Goal: Understand process/instructions

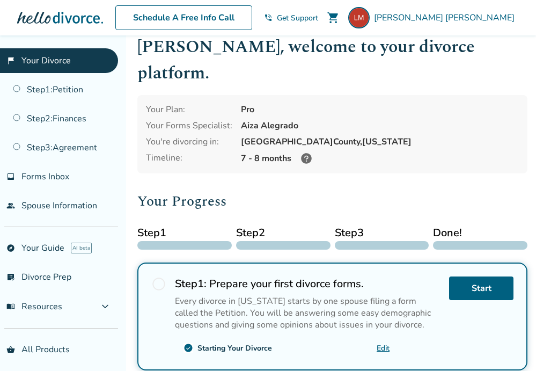
scroll to position [24, 0]
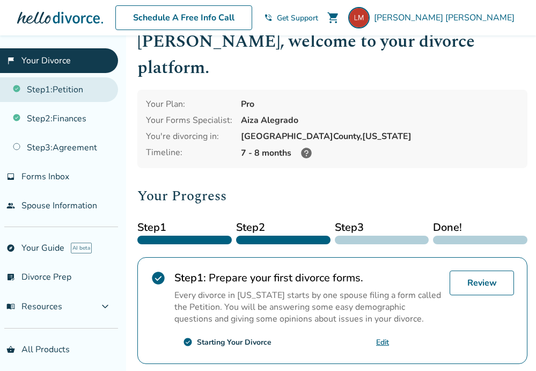
click at [65, 83] on link "Step 1 : Petition" at bounding box center [59, 89] width 118 height 25
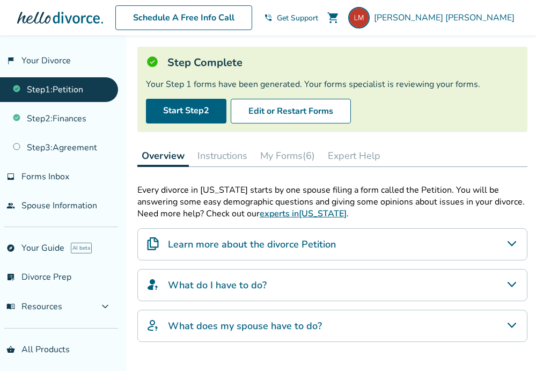
scroll to position [67, 0]
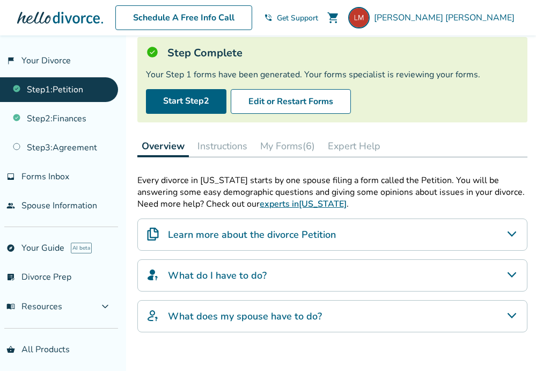
click at [244, 147] on button "Instructions" at bounding box center [222, 145] width 59 height 21
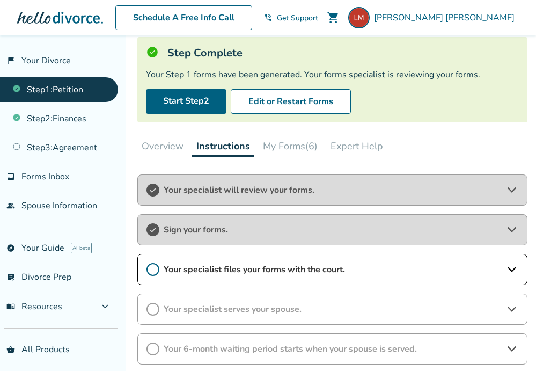
click at [286, 149] on button "My Forms (6)" at bounding box center [290, 145] width 63 height 21
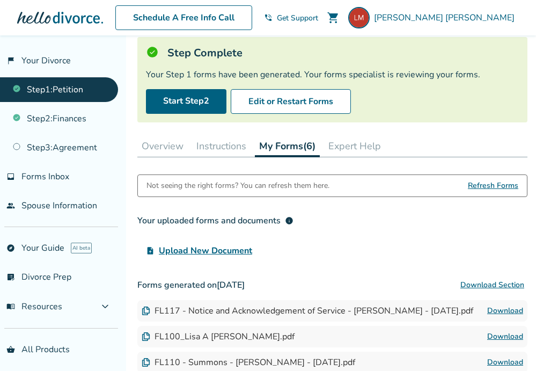
click at [165, 144] on button "Overview" at bounding box center [162, 145] width 50 height 21
